Goal: Task Accomplishment & Management: Manage account settings

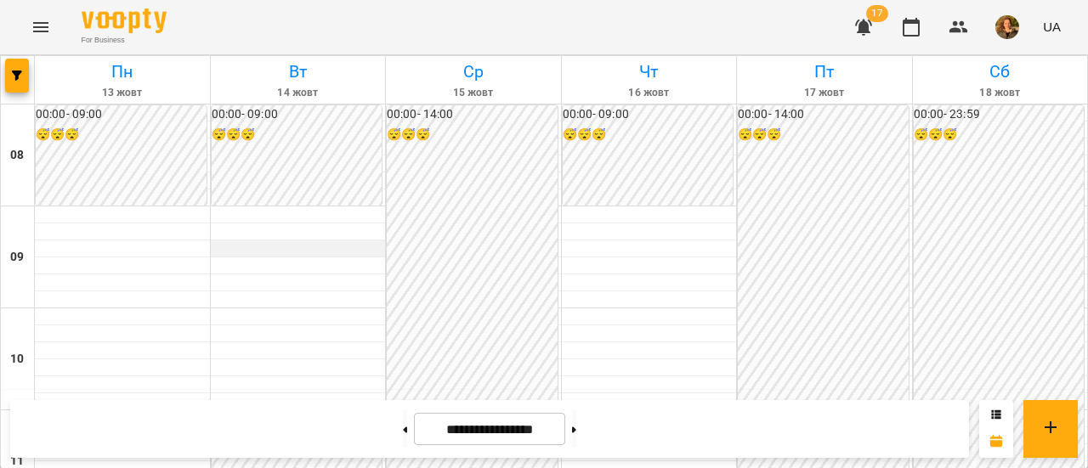
scroll to position [647, 0]
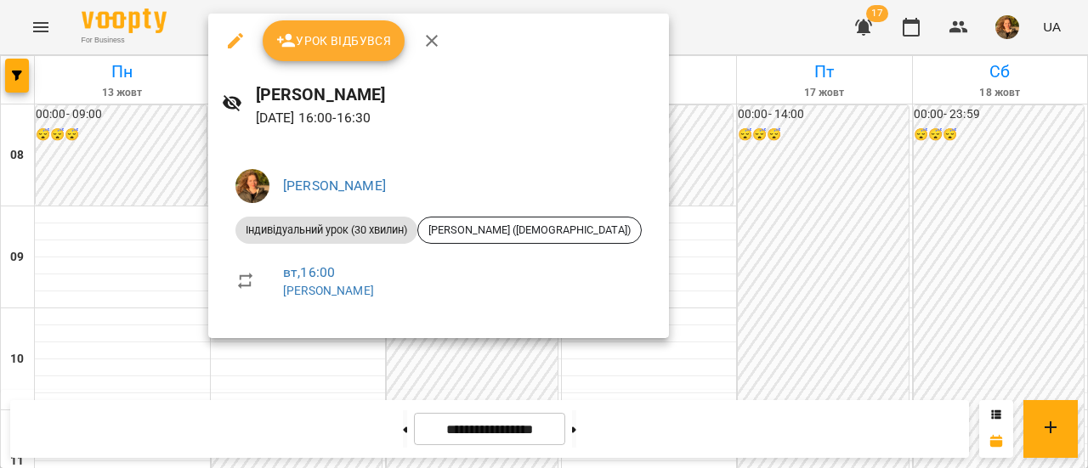
click at [288, 365] on div at bounding box center [544, 234] width 1088 height 468
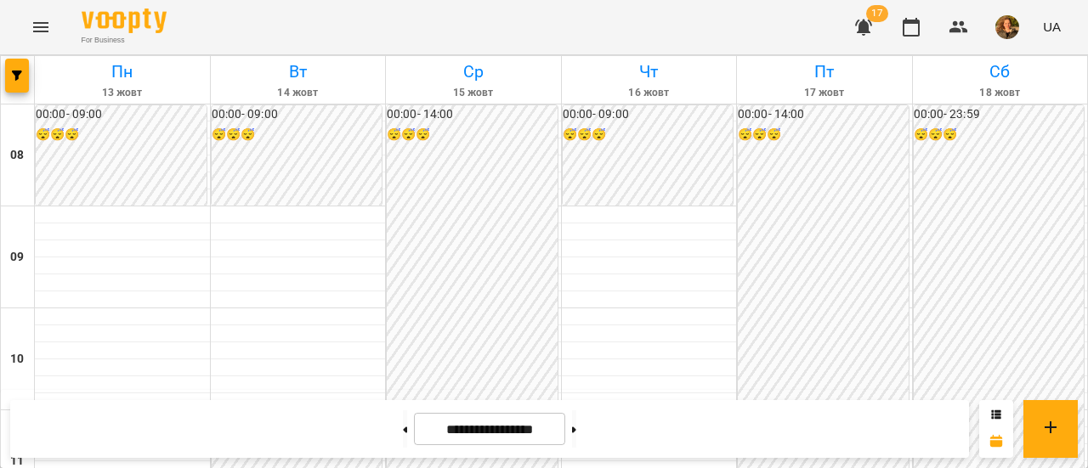
scroll to position [1036, 0]
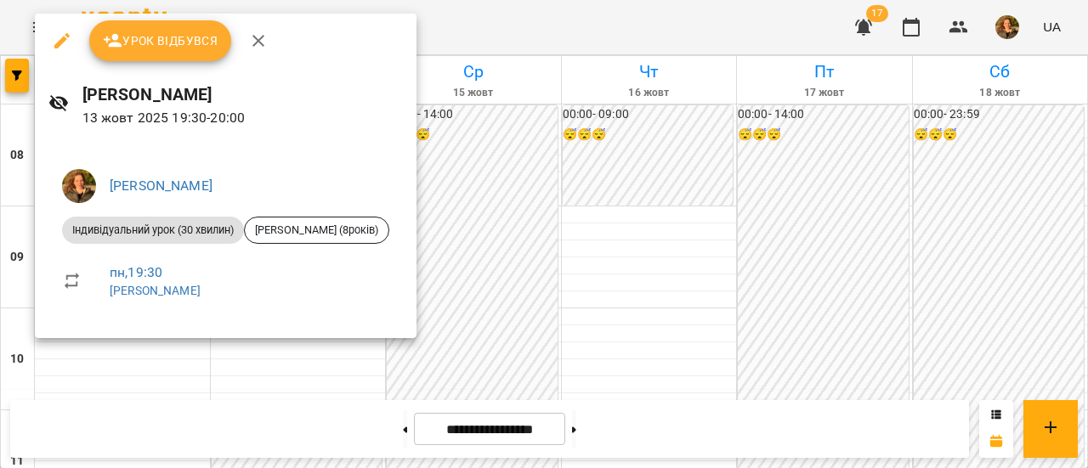
click at [497, 190] on div at bounding box center [544, 234] width 1088 height 468
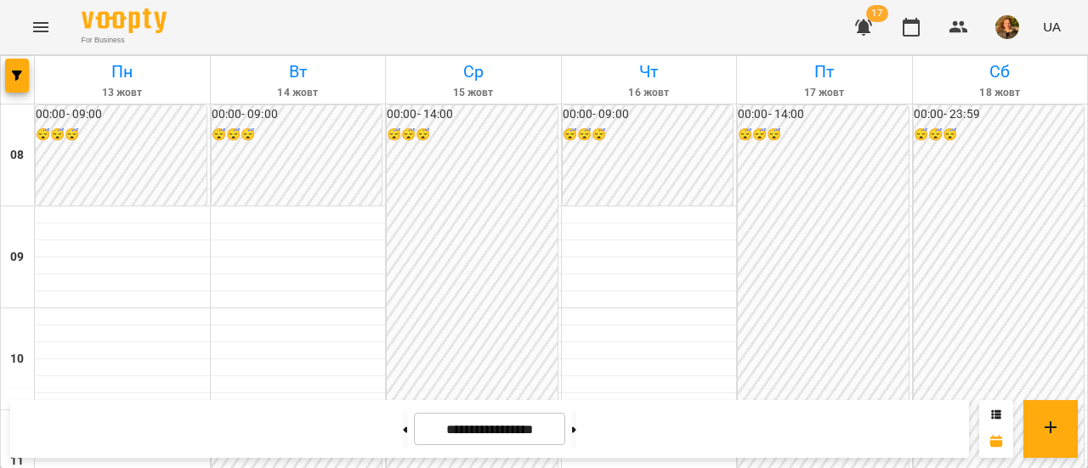
scroll to position [1037, 0]
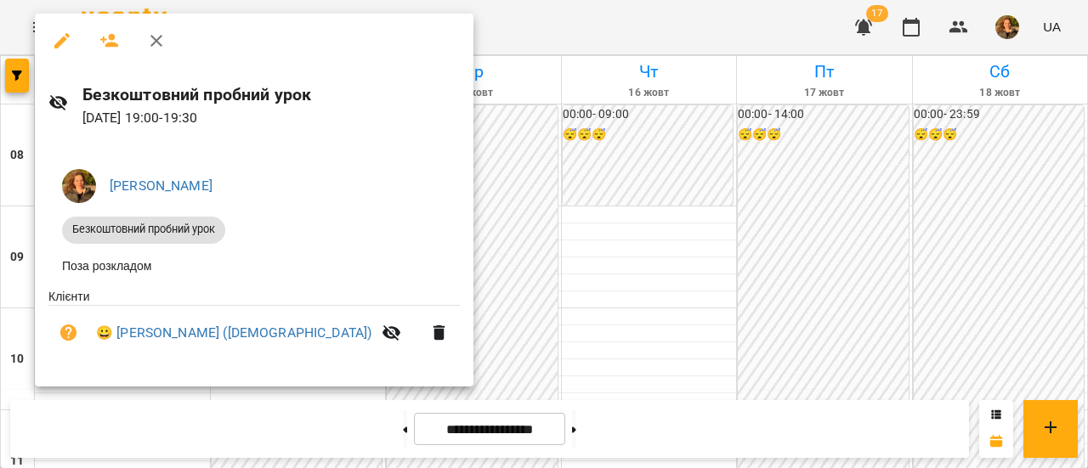
click at [446, 251] on div at bounding box center [544, 234] width 1088 height 468
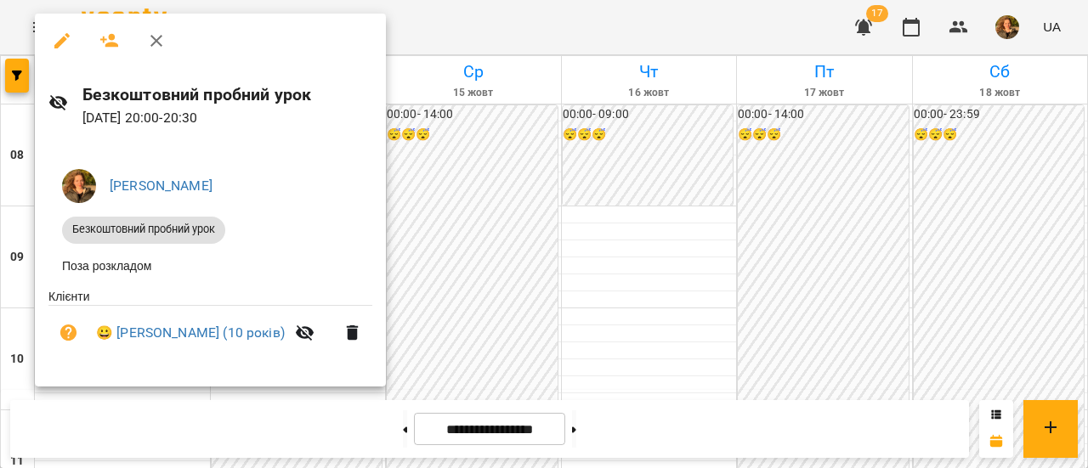
click at [455, 280] on div at bounding box center [544, 234] width 1088 height 468
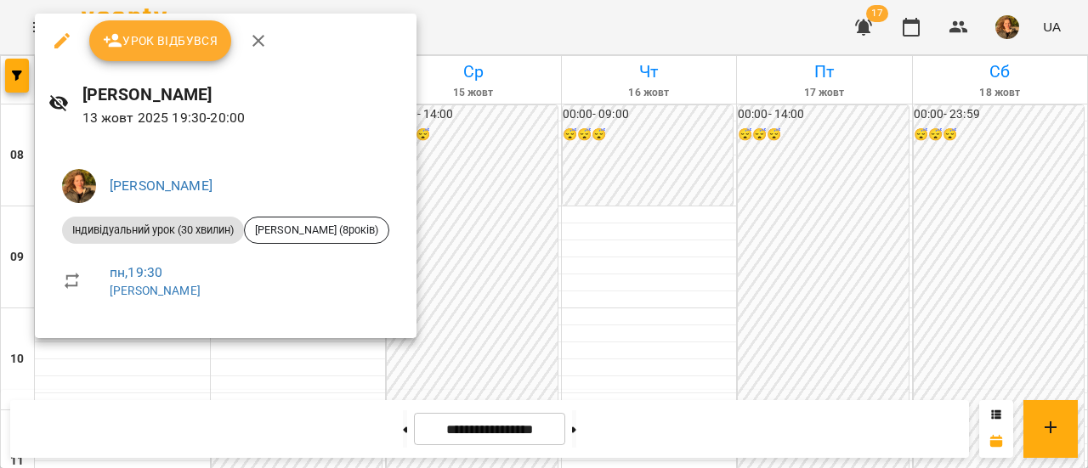
click at [506, 273] on div at bounding box center [544, 234] width 1088 height 468
